Goal: Information Seeking & Learning: Check status

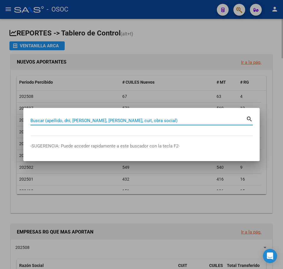
paste input "22859260"
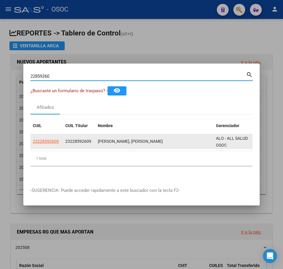
click at [48, 139] on span "23228592609" at bounding box center [46, 141] width 26 height 5
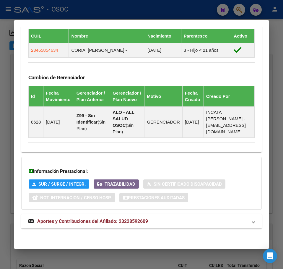
click at [99, 223] on span "Aportes y Contribuciones del Afiliado: 23228592609" at bounding box center [92, 221] width 111 height 6
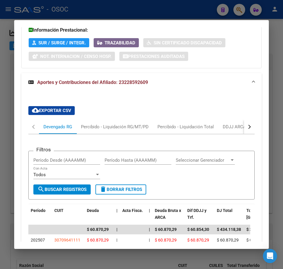
scroll to position [565, 0]
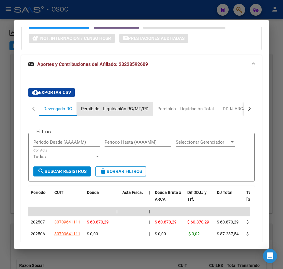
click at [109, 112] on div "Percibido - Liquidación RG/MT/PD" at bounding box center [115, 108] width 68 height 6
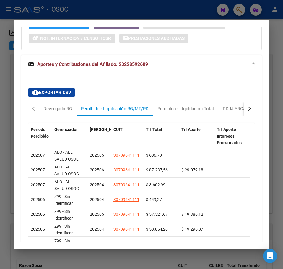
click at [7, 88] on div at bounding box center [141, 134] width 283 height 269
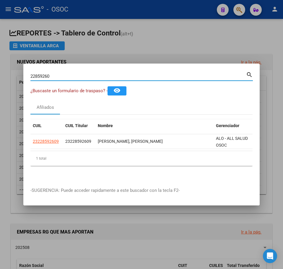
click at [81, 75] on input "22859260" at bounding box center [137, 75] width 215 height 5
paste input "32636272"
type input "32636272"
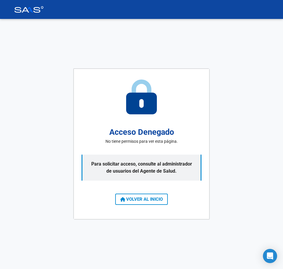
click at [128, 194] on button "VOLVER AL INICIO" at bounding box center [141, 198] width 53 height 11
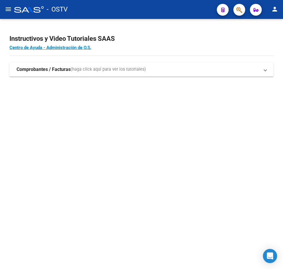
click at [119, 118] on mat-sidenav-content "Instructivos y Video Tutoriales SAAS Centro de Ayuda - Administración de O.S. C…" at bounding box center [141, 144] width 283 height 250
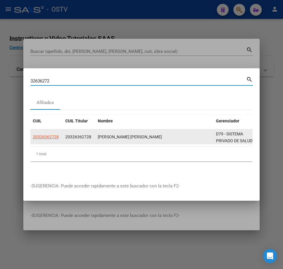
drag, startPoint x: 59, startPoint y: 132, endPoint x: 53, endPoint y: 133, distance: 5.6
click at [58, 133] on div "20326362728" at bounding box center [47, 136] width 28 height 7
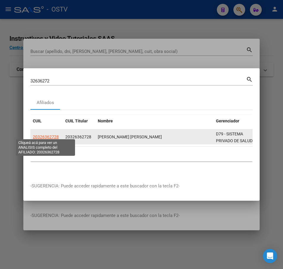
click at [53, 134] on span "20326362728" at bounding box center [46, 136] width 26 height 5
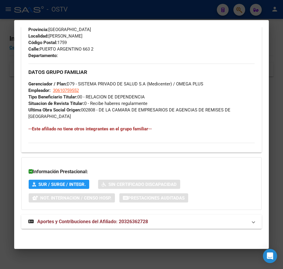
click at [100, 220] on span "Aportes y Contribuciones del Afiliado: 20326362728" at bounding box center [92, 221] width 111 height 6
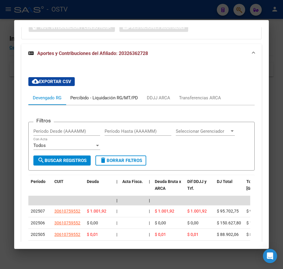
click at [111, 99] on div "Percibido - Liquidación RG/MT/PD" at bounding box center [104, 97] width 68 height 6
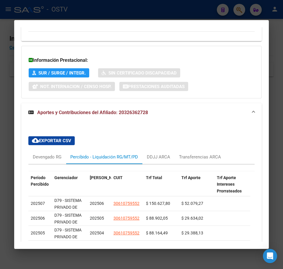
scroll to position [481, 0]
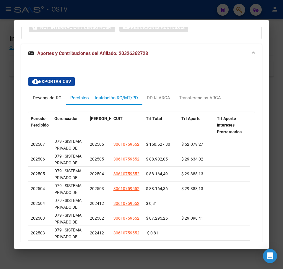
click at [59, 97] on div "Devengado RG" at bounding box center [47, 97] width 29 height 6
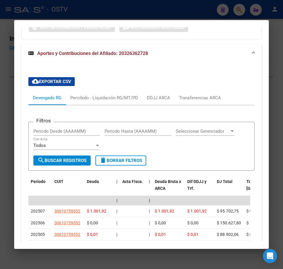
click at [10, 148] on div at bounding box center [141, 134] width 283 height 269
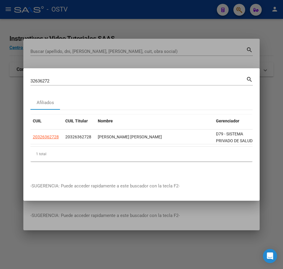
click at [65, 71] on mat-dialog-container "32636272 Buscar (apellido, dni, cuil, nro traspaso, cuit, obra social) search A…" at bounding box center [141, 134] width 236 height 133
click at [65, 76] on div "32636272 Buscar (apellido, dni, cuil, nro traspaso, cuit, obra social)" at bounding box center [137, 80] width 215 height 9
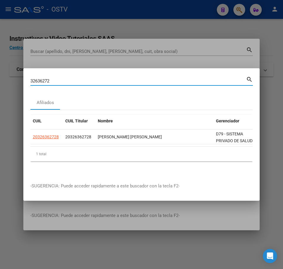
paste input "43252020"
type input "43252020"
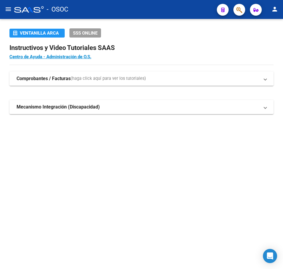
click at [45, 93] on mat-accordion "Comprobantes / Facturas (haga click aquí para ver los tutoriales) ¿Cómo cargar …" at bounding box center [141, 92] width 264 height 43
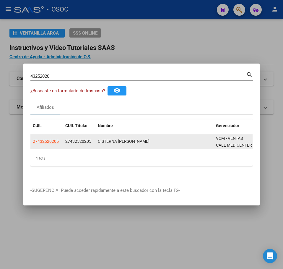
click at [55, 142] on app-link-go-to "27432520205" at bounding box center [46, 141] width 26 height 7
click at [54, 142] on app-link-go-to "27432520205" at bounding box center [46, 141] width 26 height 7
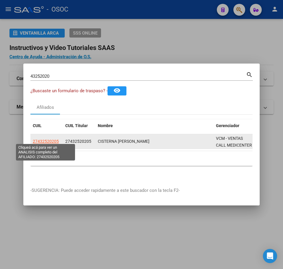
click at [52, 140] on span "27432520205" at bounding box center [46, 141] width 26 height 5
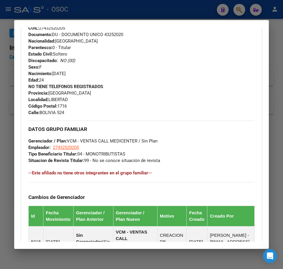
scroll to position [368, 0]
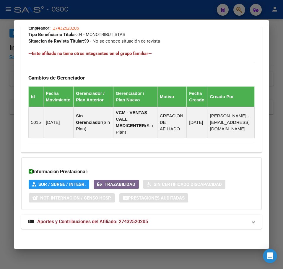
click at [87, 215] on mat-expansion-panel-header "Aportes y Contribuciones del Afiliado: 27432520205" at bounding box center [141, 221] width 240 height 14
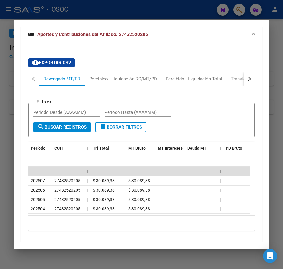
scroll to position [575, 0]
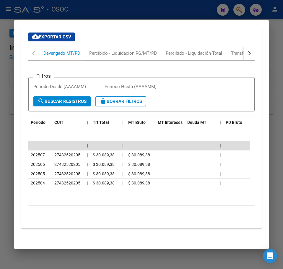
click at [8, 79] on div at bounding box center [141, 134] width 283 height 269
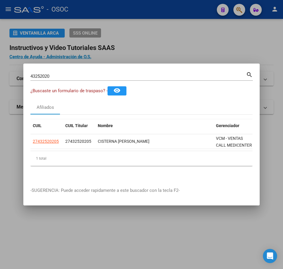
click at [57, 74] on input "43252020" at bounding box center [137, 75] width 215 height 5
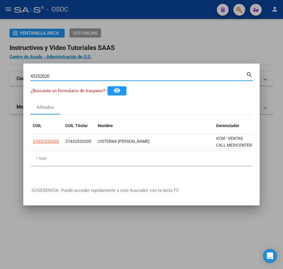
paste input "31372652"
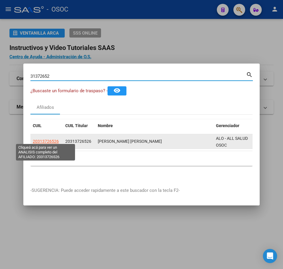
click at [54, 141] on app-link-go-to "20313726526" at bounding box center [46, 141] width 26 height 7
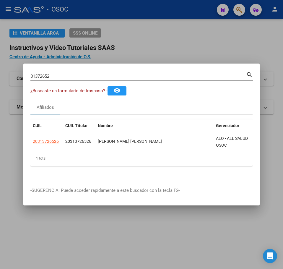
click at [61, 71] on div "31372652 Buscar (apellido, dni, cuil, nro traspaso, cuit, obra social) search" at bounding box center [141, 76] width 222 height 10
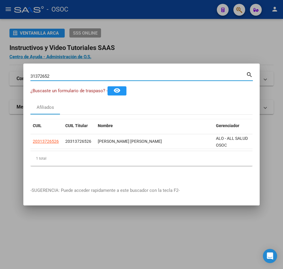
click at [59, 72] on div "31372652 Buscar (apellido, dni, cuil, nro traspaso, cuit, obra social)" at bounding box center [137, 76] width 215 height 9
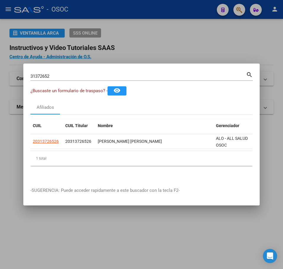
click at [59, 72] on div "31372652 Buscar (apellido, dni, cuil, nro traspaso, cuit, obra social)" at bounding box center [137, 76] width 215 height 9
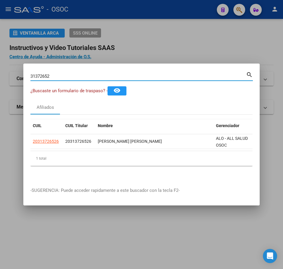
drag, startPoint x: 58, startPoint y: 72, endPoint x: 45, endPoint y: 73, distance: 12.7
click at [45, 73] on input "31372652" at bounding box center [137, 75] width 215 height 5
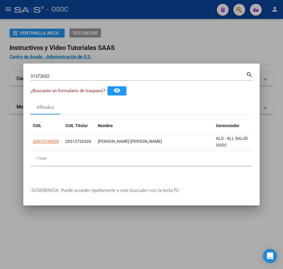
click at [89, 80] on div "31372652 Buscar (apellido, dni, cuil, nro traspaso, cuit, obra social) search" at bounding box center [141, 79] width 222 height 16
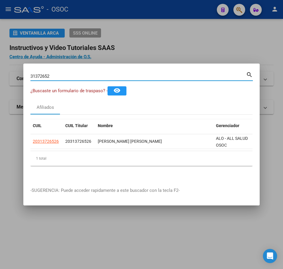
click at [85, 76] on input "31372652" at bounding box center [137, 75] width 215 height 5
paste input "176651"
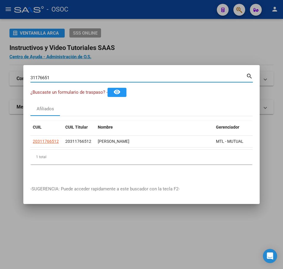
paste input "1443519"
type input "14435191"
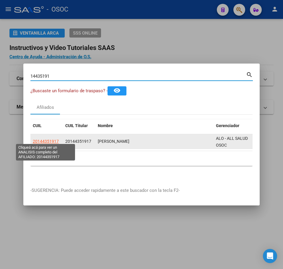
click at [53, 139] on span "20144351917" at bounding box center [46, 141] width 26 height 5
type textarea "20144351917"
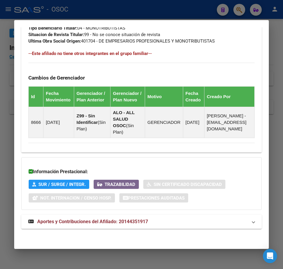
scroll to position [393, 0]
click at [68, 216] on mat-expansion-panel-header "Aportes y Contribuciones del Afiliado: 20144351917" at bounding box center [141, 221] width 240 height 14
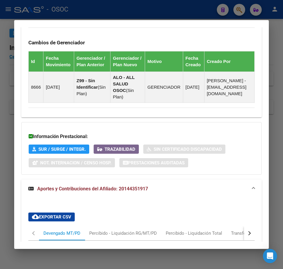
scroll to position [540, 0]
